Goal: Check status

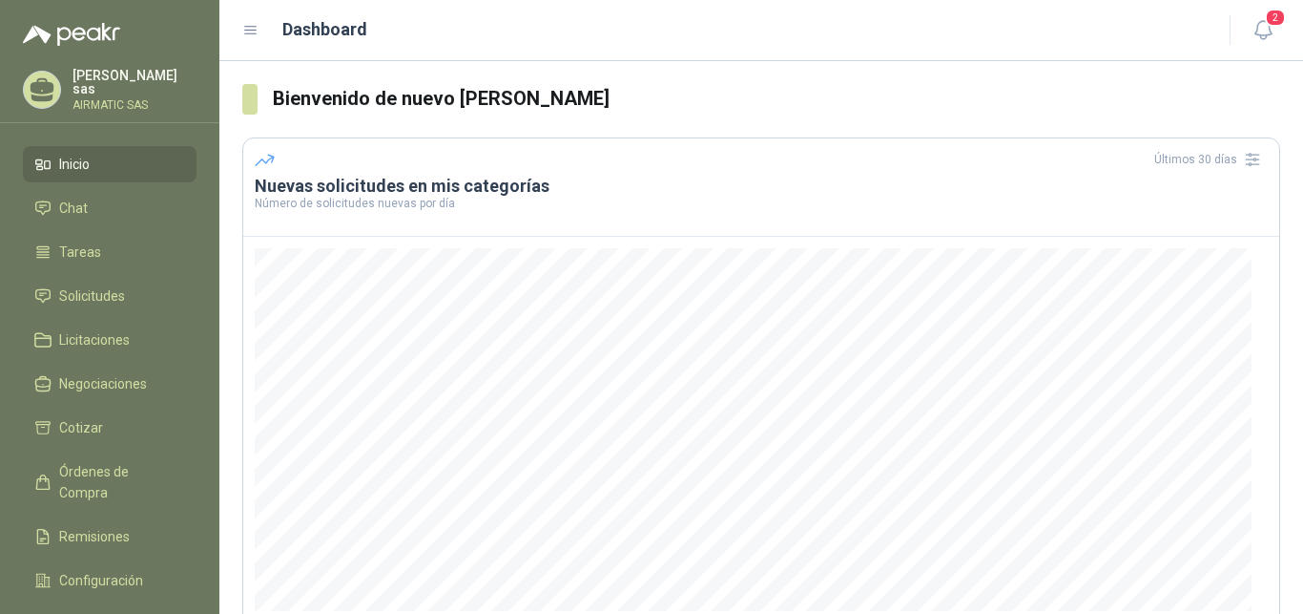
click at [120, 87] on p "[PERSON_NAME]" at bounding box center [135, 82] width 124 height 27
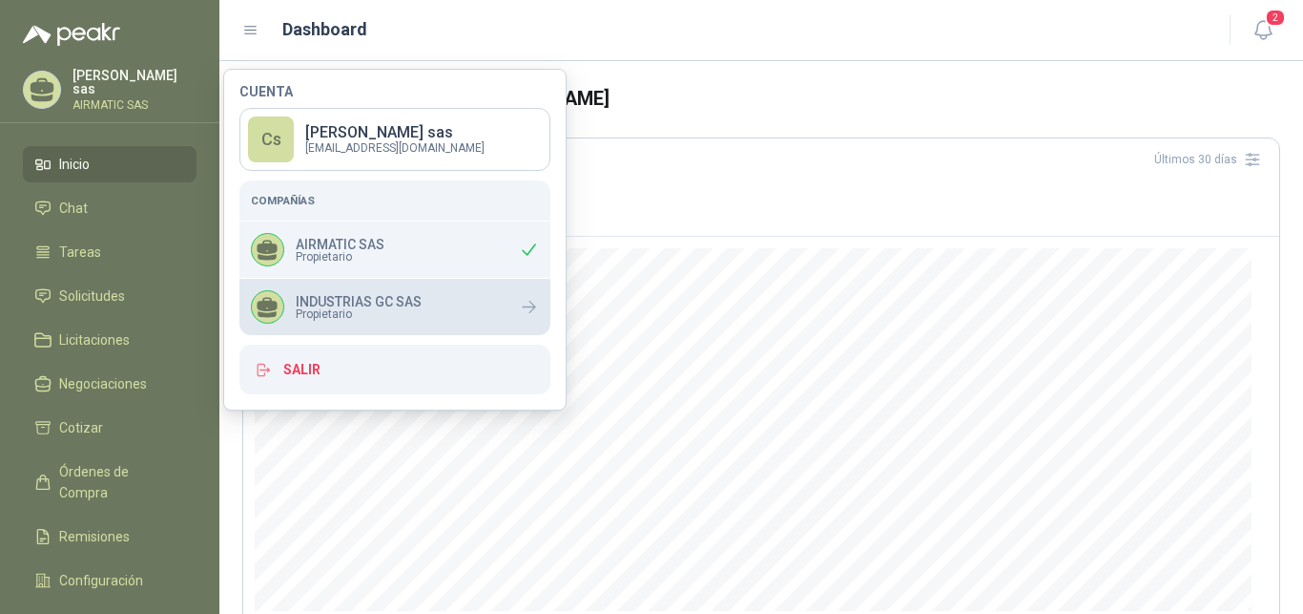
click at [405, 295] on p "INDUSTRIAS GC SAS" at bounding box center [359, 301] width 126 height 13
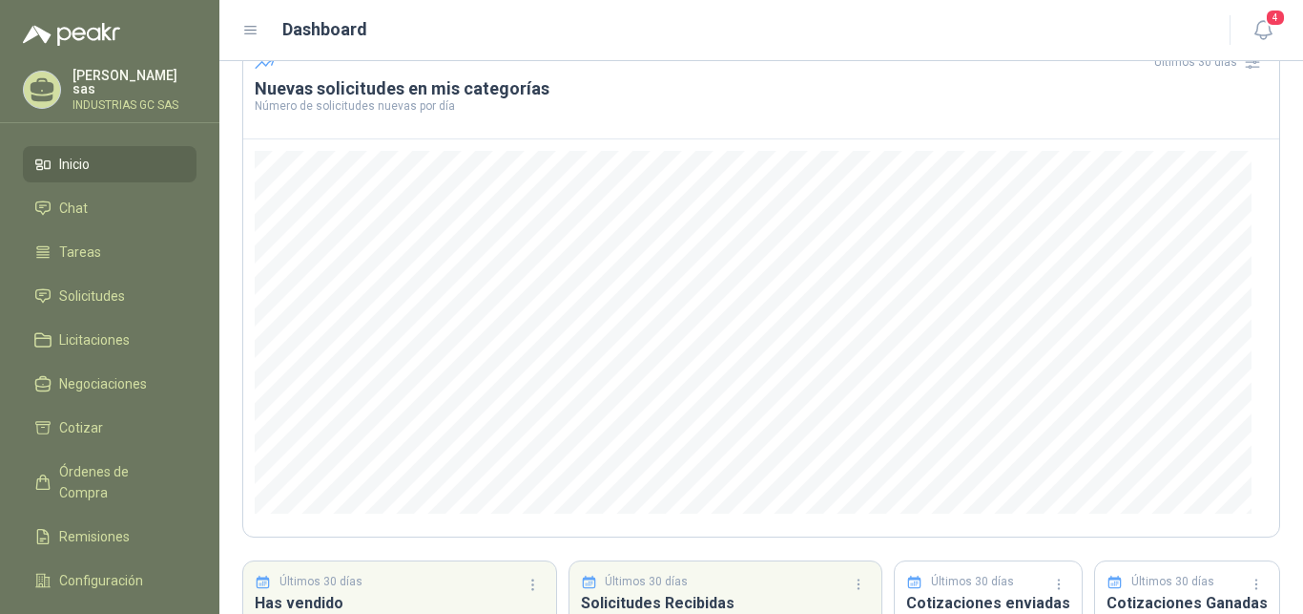
scroll to position [195, 0]
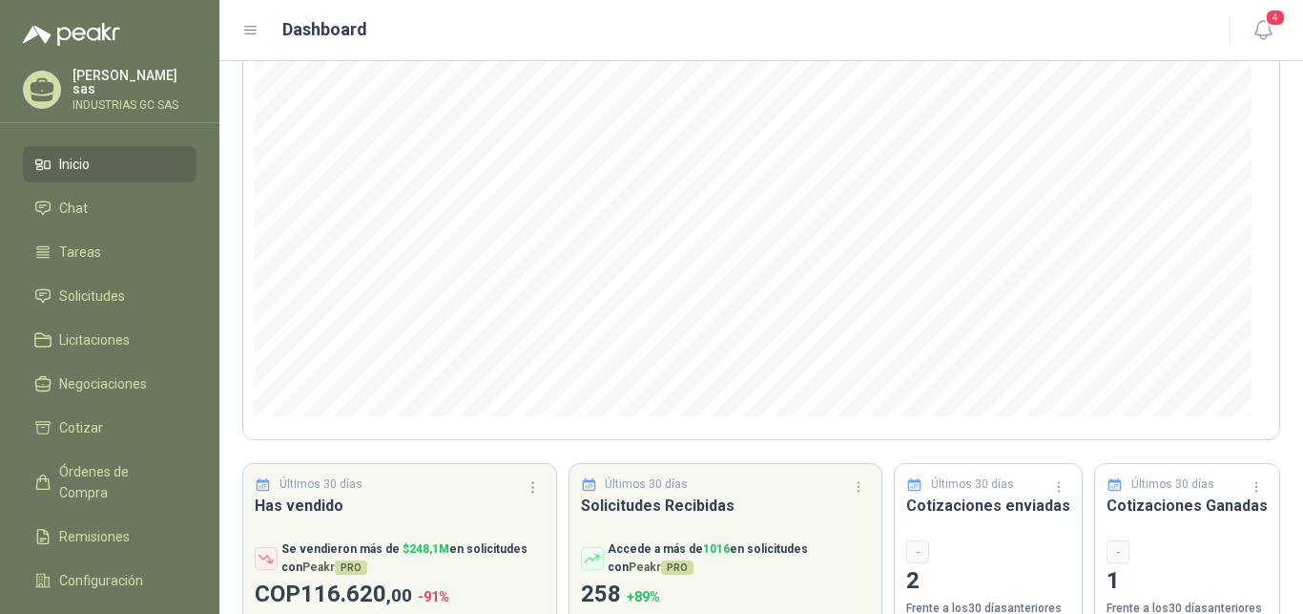
click at [119, 295] on span "Solicitudes" at bounding box center [92, 295] width 66 height 21
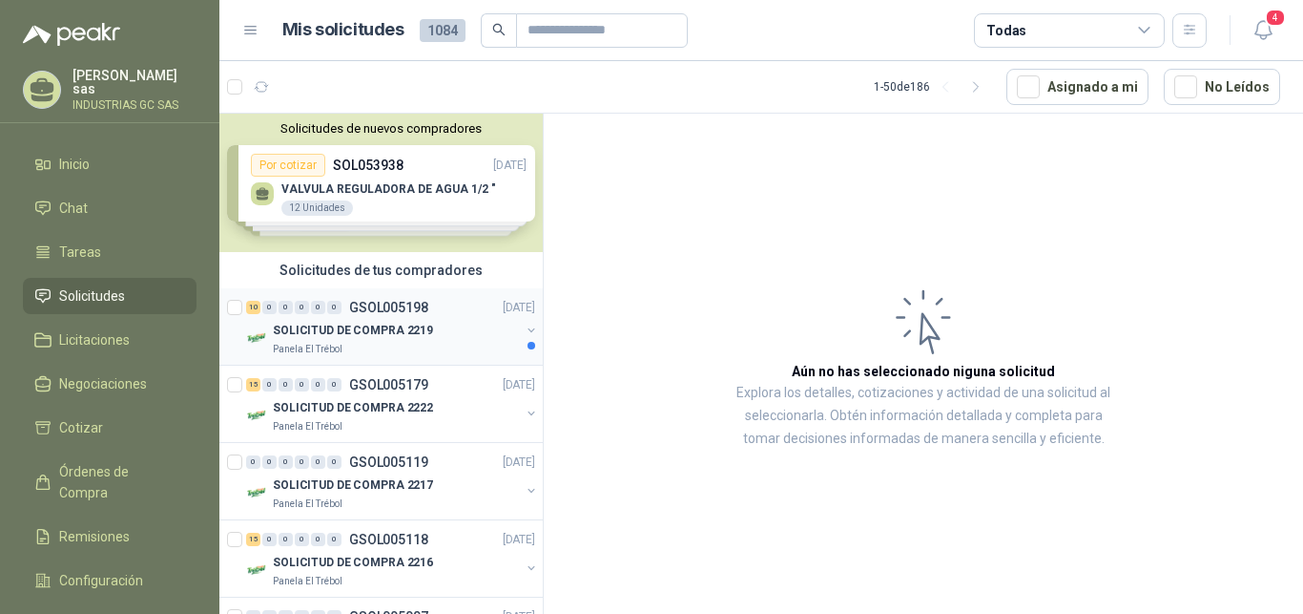
click at [377, 334] on p "SOLICITUD DE COMPRA 2219" at bounding box center [353, 331] width 160 height 18
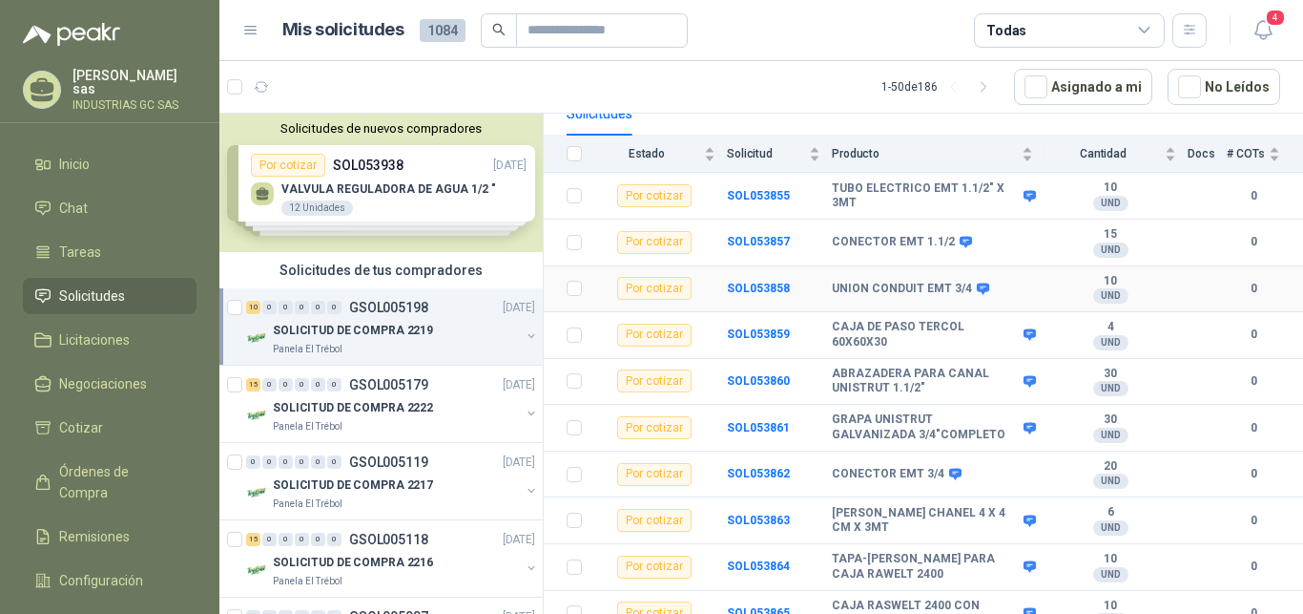
scroll to position [215, 0]
